Goal: Transaction & Acquisition: Subscribe to service/newsletter

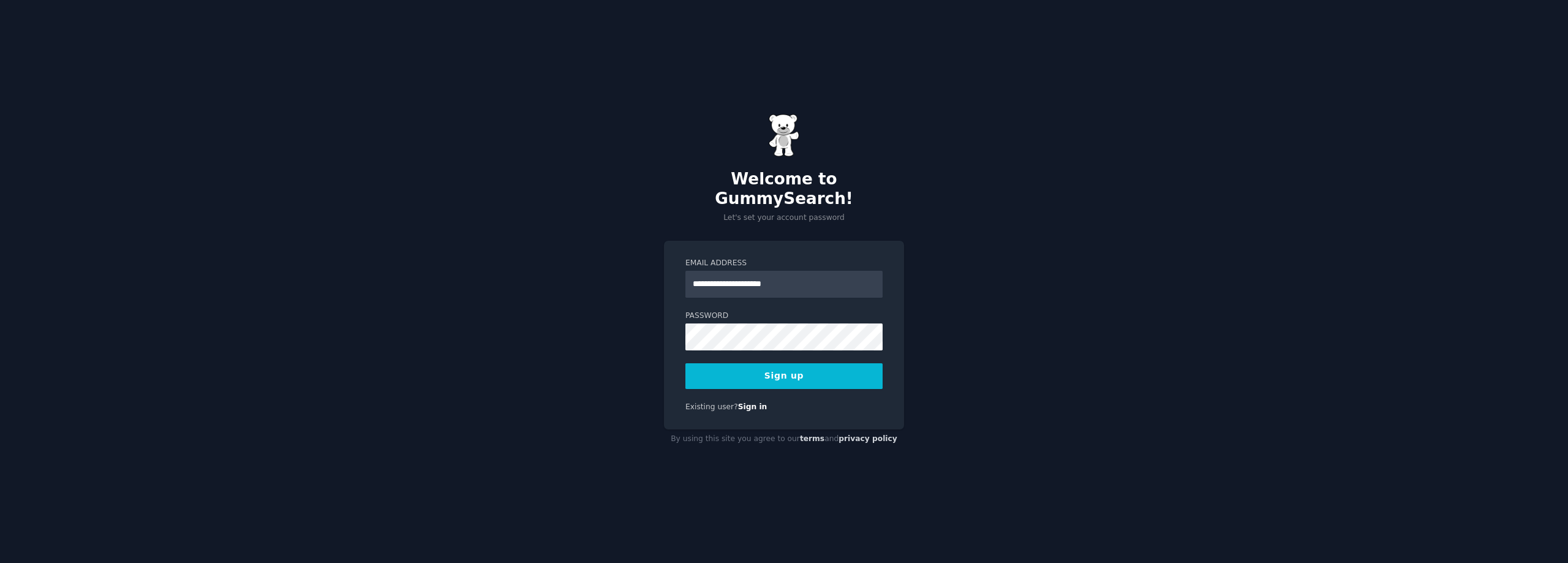
type input "**********"
click at [806, 368] on button "Sign up" at bounding box center [784, 376] width 197 height 26
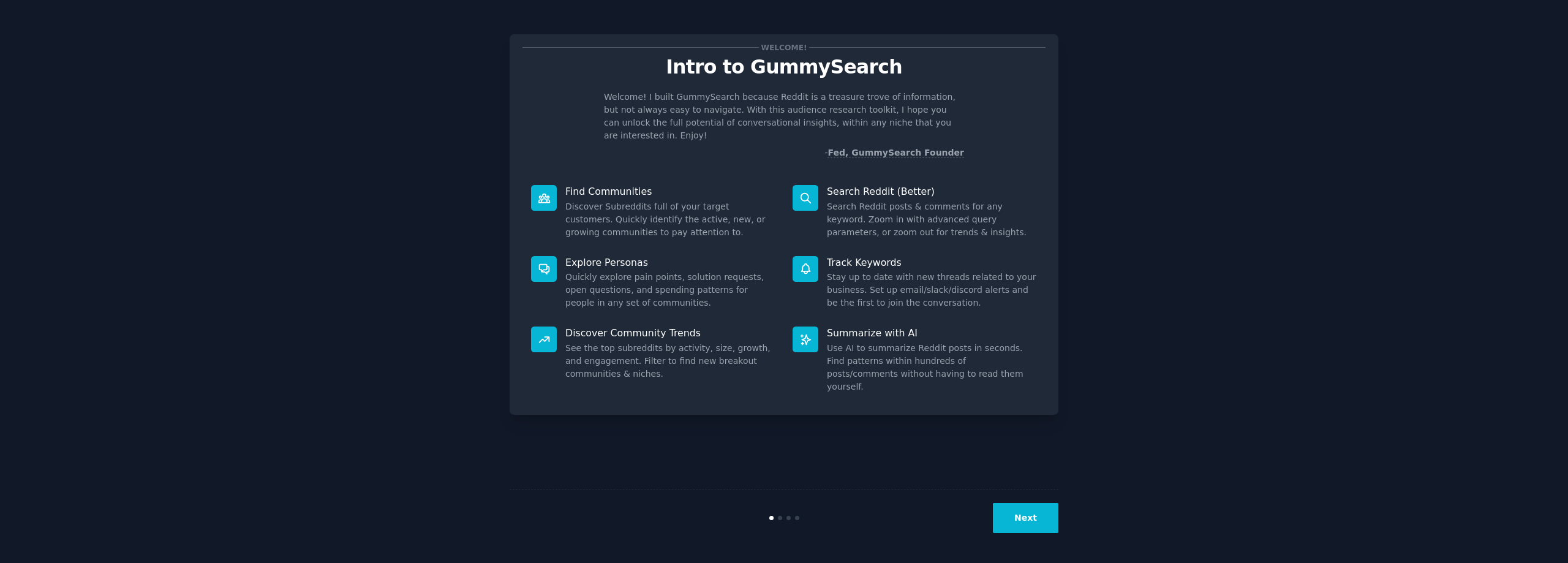
click at [1054, 524] on button "Next" at bounding box center [1025, 518] width 66 height 30
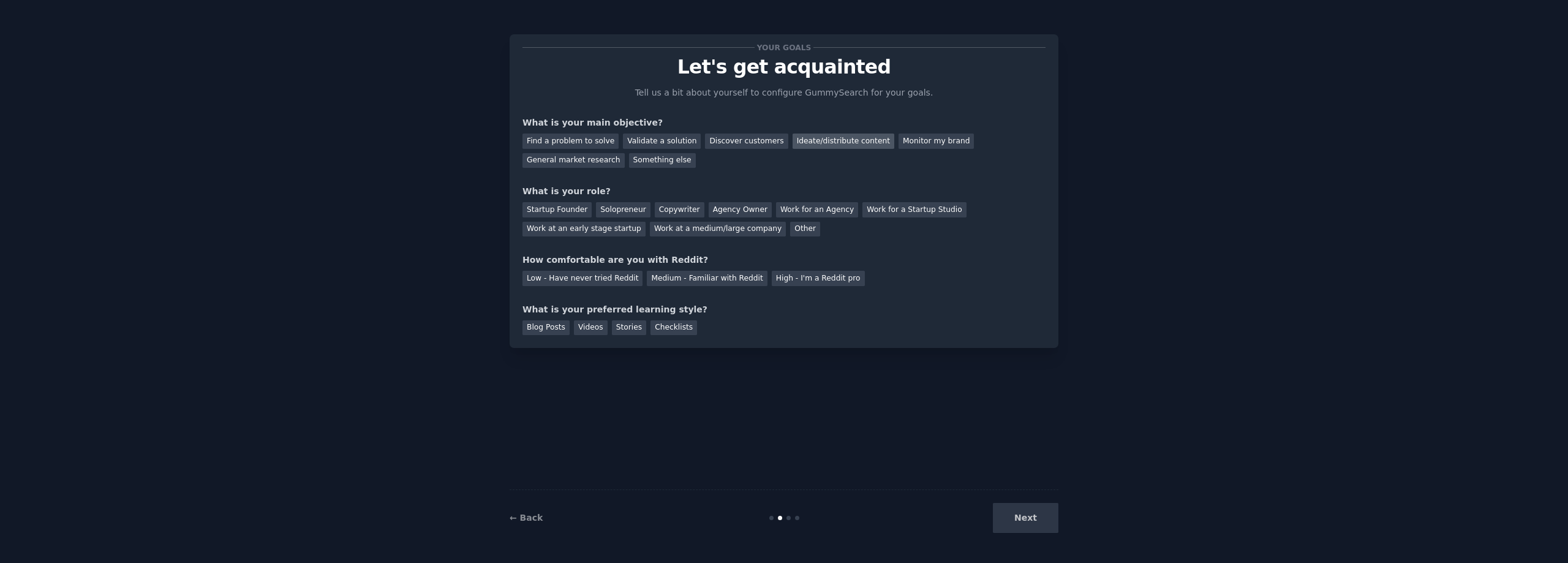
click at [819, 141] on div "Ideate/distribute content" at bounding box center [843, 141] width 101 height 15
click at [541, 212] on div "Startup Founder" at bounding box center [557, 210] width 69 height 15
click at [697, 281] on div "Medium - Familiar with Reddit" at bounding box center [707, 278] width 120 height 15
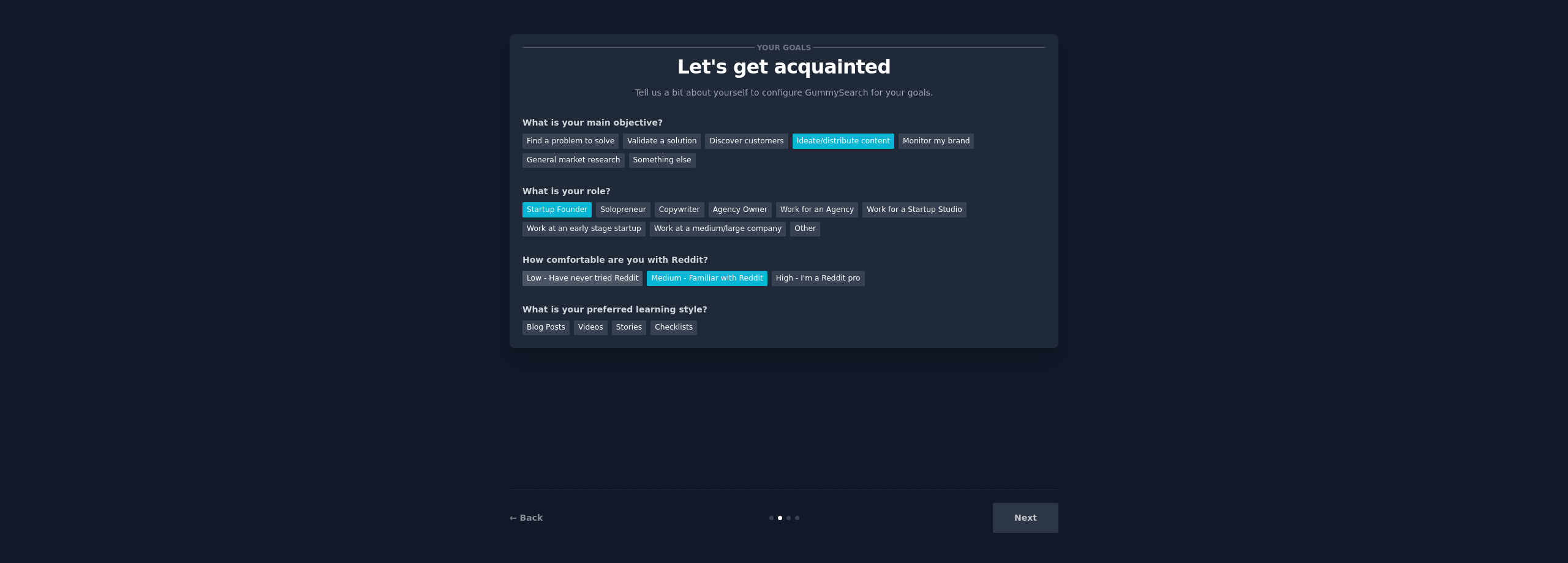
click at [576, 282] on div "Low - Have never tried Reddit" at bounding box center [583, 278] width 120 height 15
click at [595, 327] on div "Videos" at bounding box center [591, 328] width 34 height 15
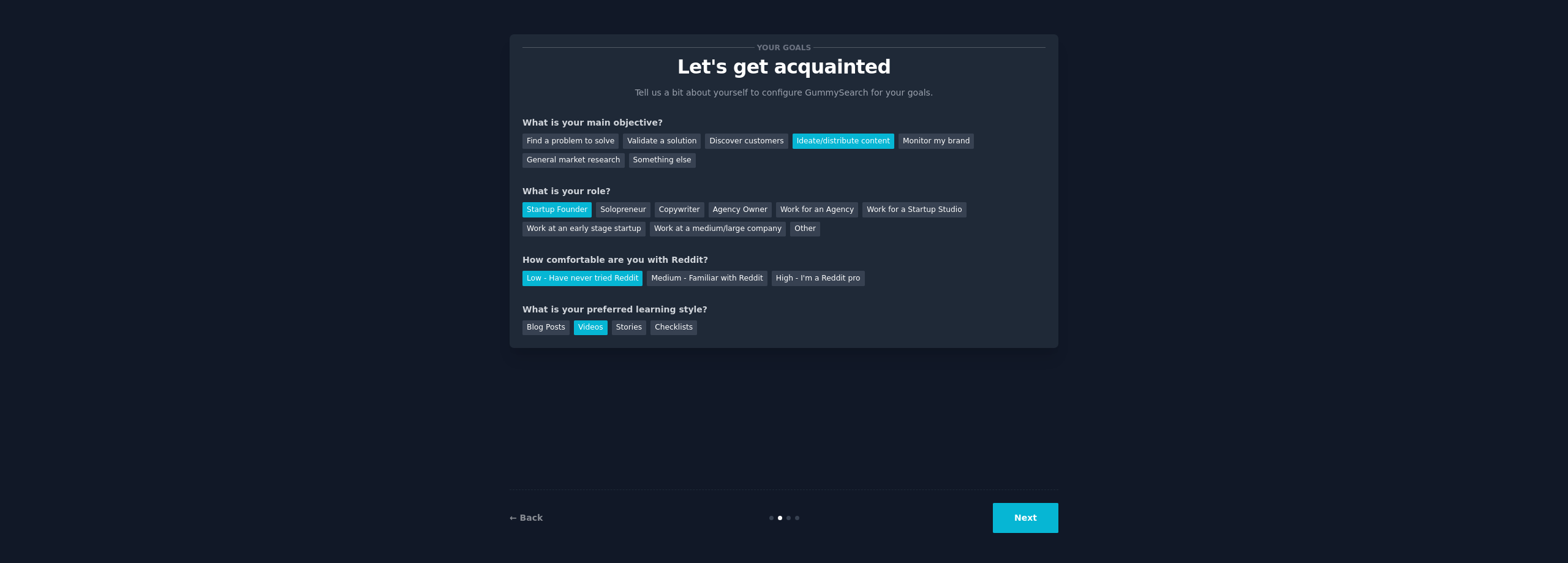
click at [1048, 521] on button "Next" at bounding box center [1025, 518] width 66 height 30
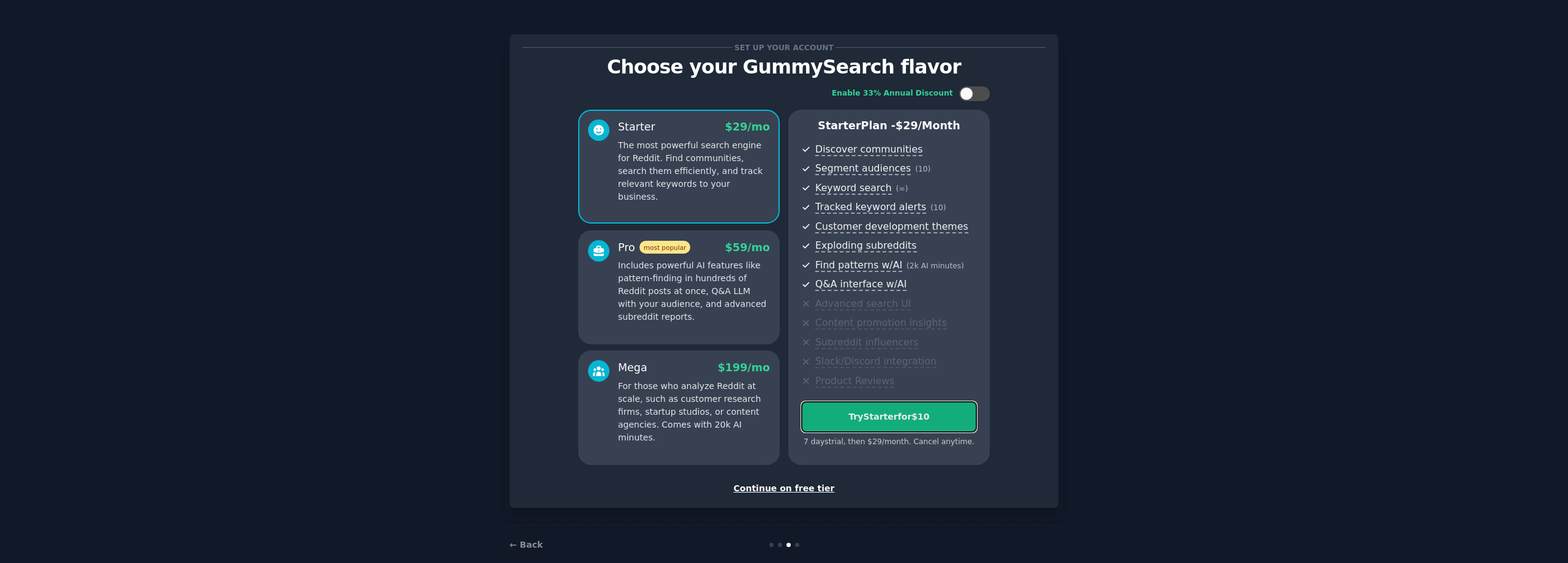
click at [915, 418] on div "Try Starter for $10" at bounding box center [889, 416] width 175 height 13
click at [793, 487] on div "Continue on free tier" at bounding box center [784, 488] width 523 height 13
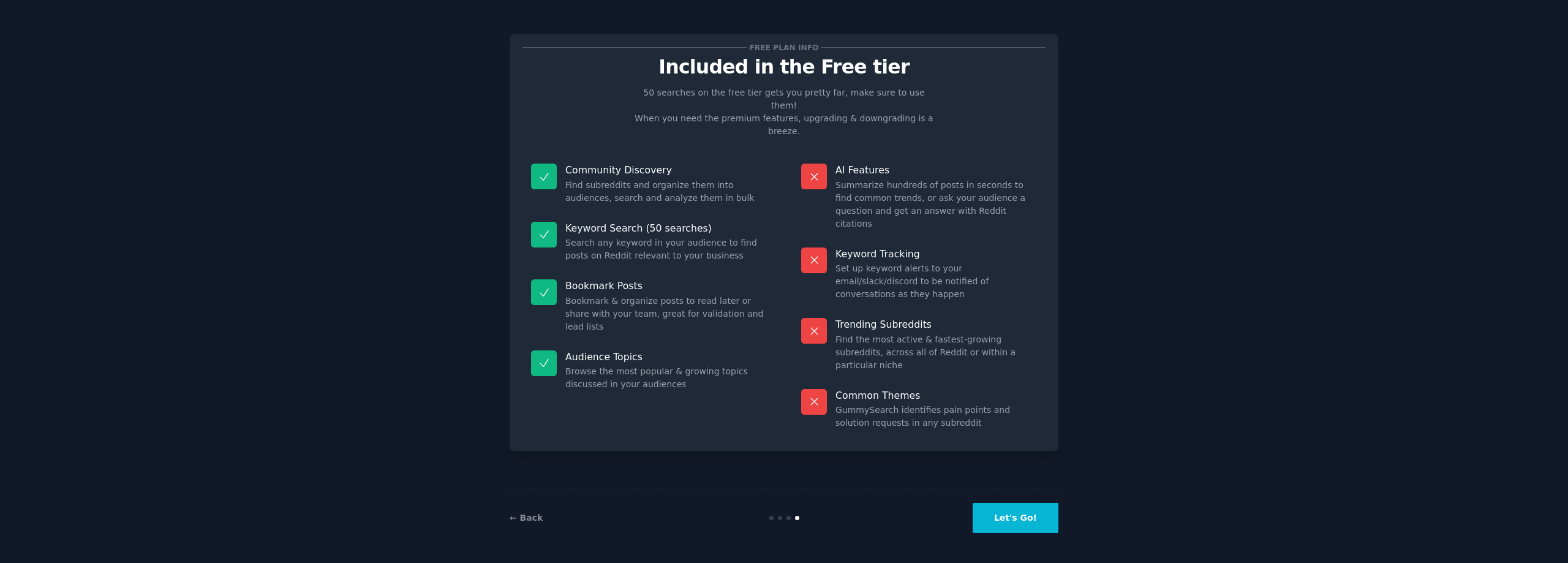
click at [1041, 517] on button "Let's Go!" at bounding box center [1015, 518] width 86 height 30
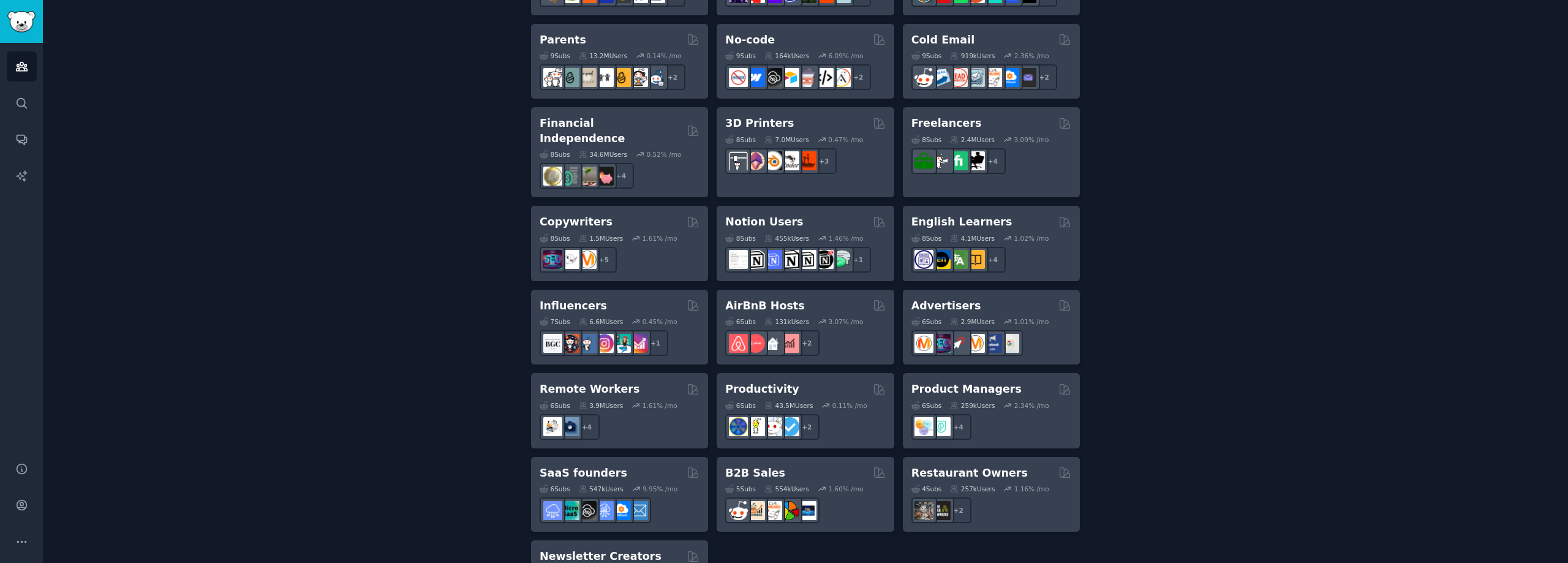
scroll to position [850, 0]
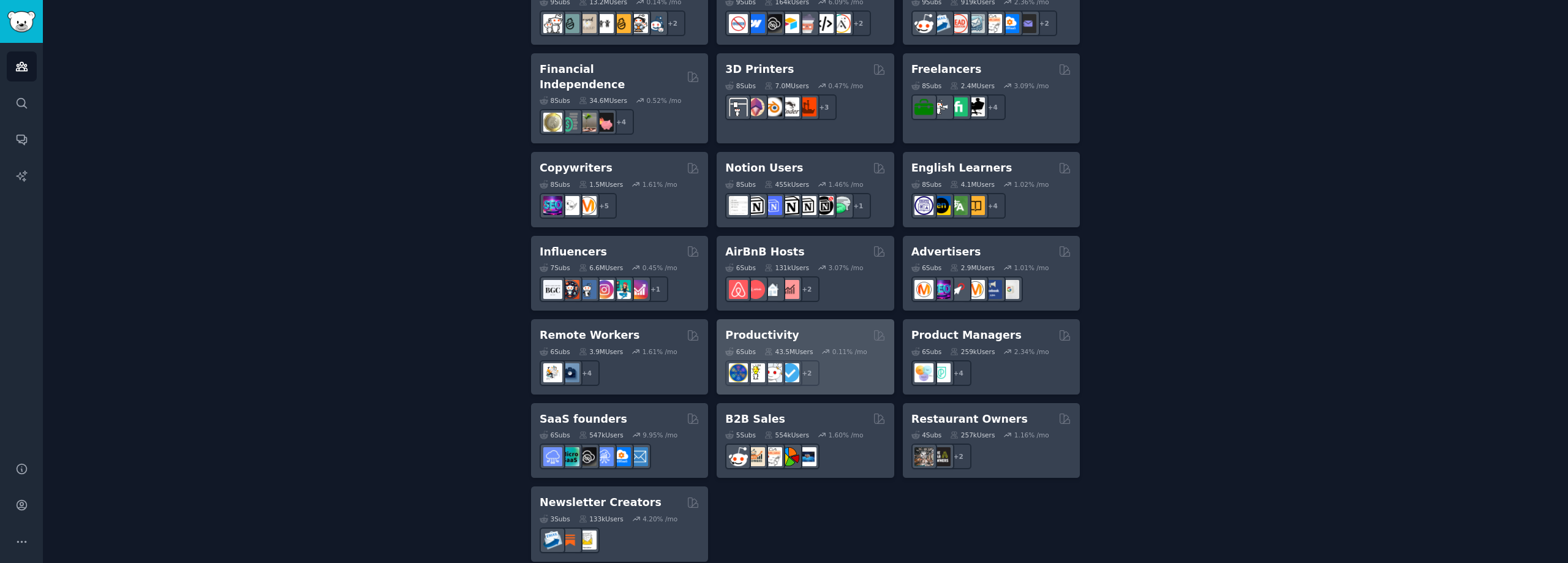
click at [848, 328] on div "Productivity" at bounding box center [805, 335] width 160 height 15
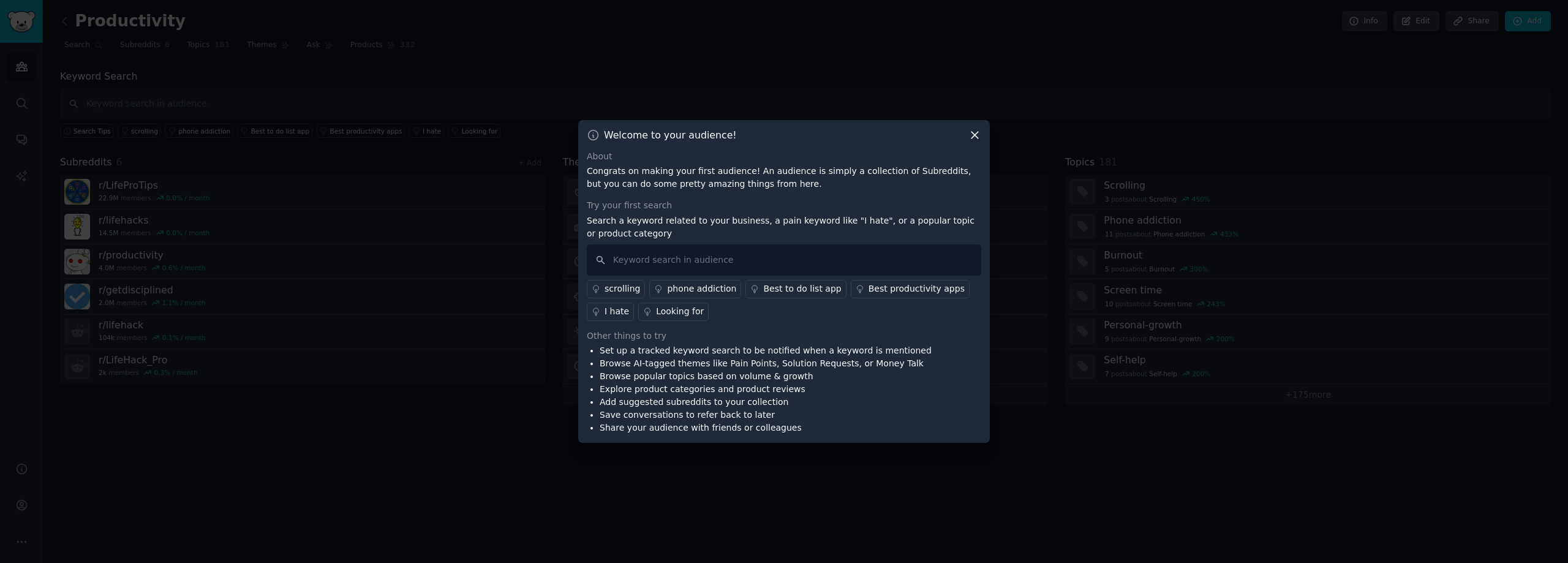
click at [975, 134] on icon at bounding box center [975, 135] width 7 height 7
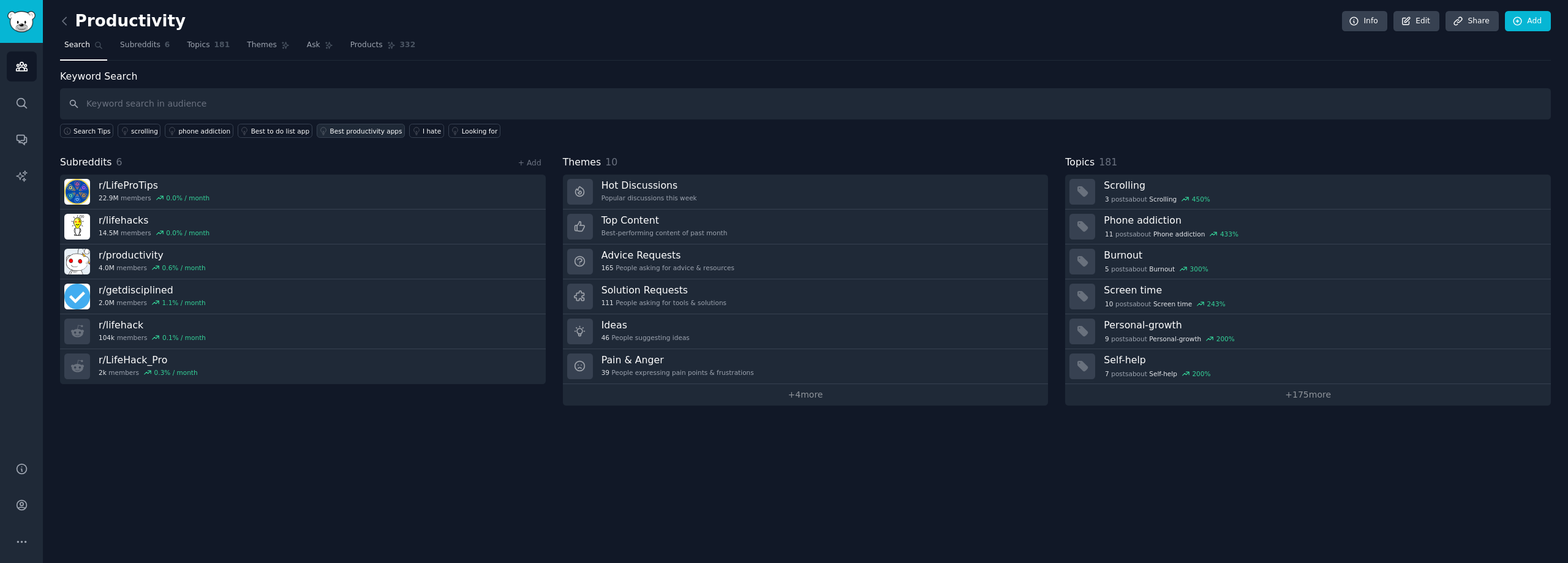
click at [342, 134] on div "Best productivity apps" at bounding box center [366, 131] width 72 height 9
